Goal: Consume media (video, audio): Consume media (video, audio)

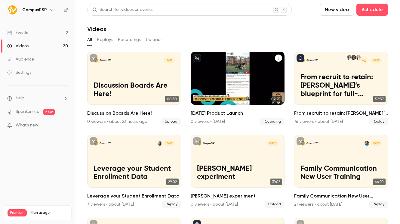
click at [234, 57] on div "CampusESP Sep [DATE] Product Launch" at bounding box center [238, 78] width 94 height 53
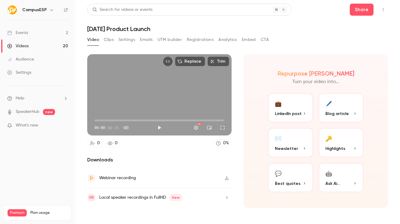
click at [244, 39] on button "Embed" at bounding box center [249, 40] width 14 height 10
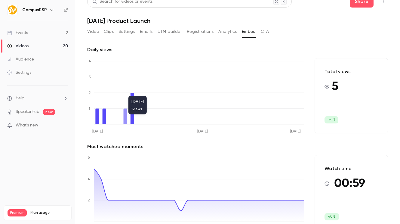
scroll to position [24, 0]
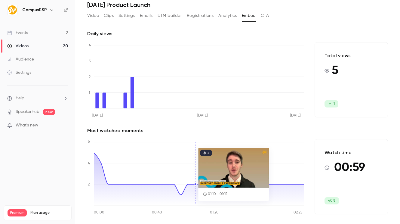
click at [266, 14] on button "CTA" at bounding box center [265, 16] width 8 height 10
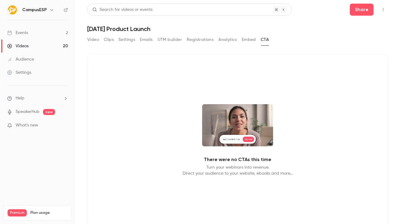
click at [251, 41] on button "Embed" at bounding box center [249, 40] width 14 height 10
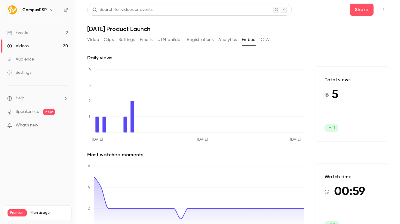
click at [225, 39] on button "Analytics" at bounding box center [228, 40] width 19 height 10
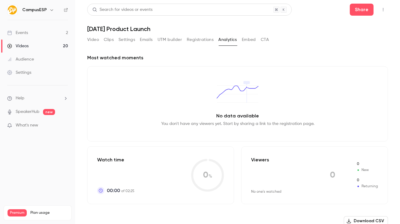
click at [201, 41] on button "Registrations" at bounding box center [200, 40] width 27 height 10
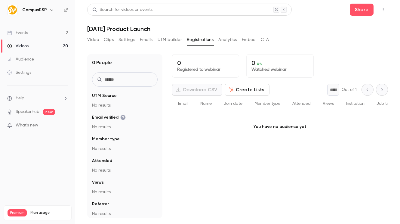
click at [237, 39] on button "Analytics" at bounding box center [228, 40] width 19 height 10
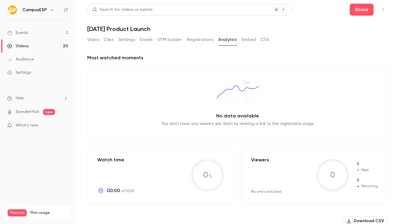
click at [161, 37] on button "UTM builder" at bounding box center [170, 40] width 24 height 10
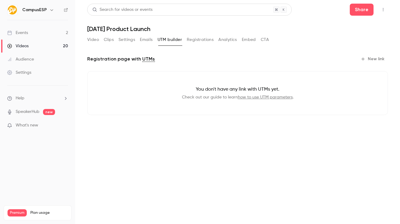
click at [249, 37] on button "Embed" at bounding box center [249, 40] width 14 height 10
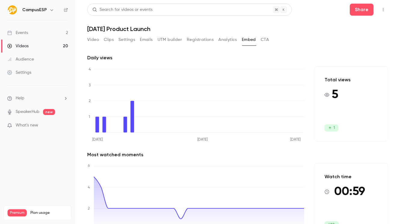
click at [225, 38] on button "Analytics" at bounding box center [228, 40] width 19 height 10
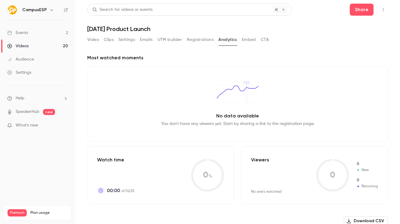
click at [248, 42] on button "Embed" at bounding box center [249, 40] width 14 height 10
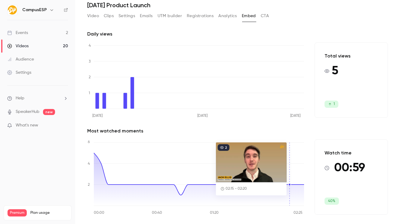
scroll to position [24, 0]
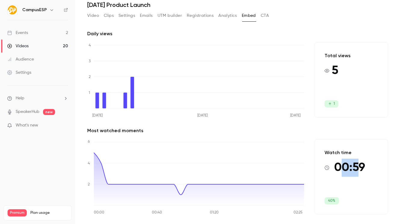
drag, startPoint x: 342, startPoint y: 168, endPoint x: 353, endPoint y: 174, distance: 13.0
click at [353, 174] on span "00:59" at bounding box center [349, 168] width 31 height 18
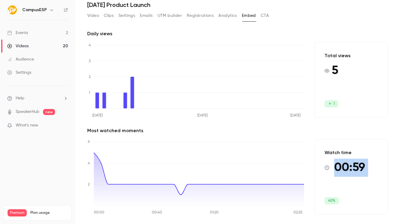
click at [352, 174] on span "00:59" at bounding box center [349, 168] width 31 height 18
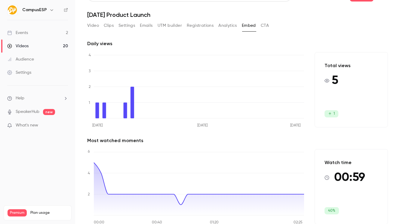
scroll to position [0, 0]
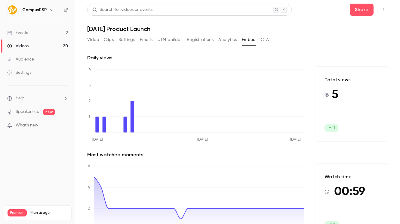
click at [128, 28] on h1 "[DATE] Product Launch" at bounding box center [237, 28] width 301 height 7
drag, startPoint x: 132, startPoint y: 23, endPoint x: 131, endPoint y: 42, distance: 19.3
click at [131, 42] on div "Search for videos or events Share [DATE] Product Launch Video Clips Settings Em…" at bounding box center [237, 112] width 301 height 217
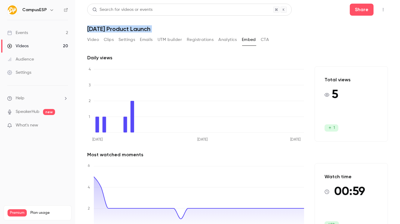
click at [91, 40] on button "Video" at bounding box center [93, 40] width 12 height 10
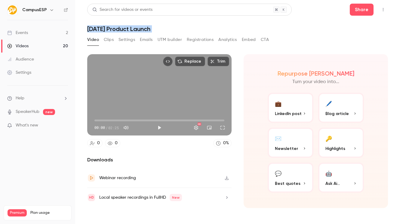
click at [154, 28] on h1 "[DATE] Product Launch" at bounding box center [237, 28] width 301 height 7
click at [166, 29] on h1 "[DATE] Product Launch" at bounding box center [237, 28] width 301 height 7
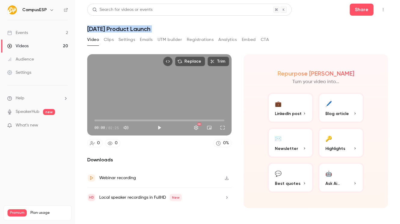
click at [189, 24] on header "Search for videos or events Share [DATE] Product Launch" at bounding box center [237, 18] width 301 height 29
drag, startPoint x: 85, startPoint y: 26, endPoint x: 233, endPoint y: 175, distance: 210.9
click at [233, 175] on main "Search for videos or events Share [DATE] Product Launch Video Clips Settings Em…" at bounding box center [237, 112] width 325 height 224
drag, startPoint x: 236, startPoint y: 174, endPoint x: 236, endPoint y: 179, distance: 4.8
click at [236, 178] on section "Replace Trim 00:00 00:00 / 02:25 HD 0 0 0 % Downloads Webinar recording Local s…" at bounding box center [237, 131] width 301 height 155
